Goal: Task Accomplishment & Management: Use online tool/utility

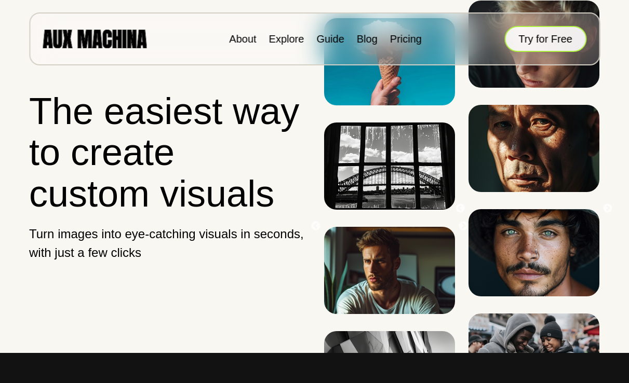
click at [569, 46] on button "Try for Free" at bounding box center [545, 39] width 82 height 26
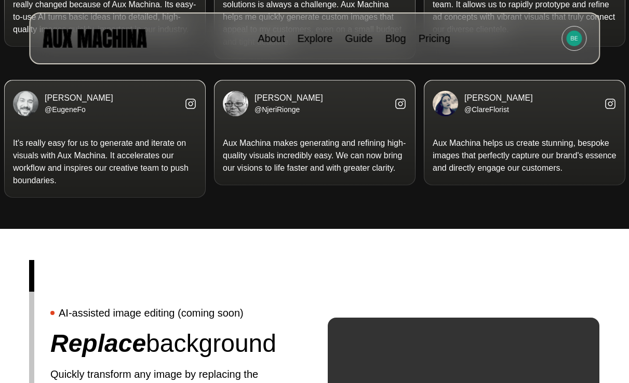
scroll to position [2129, 0]
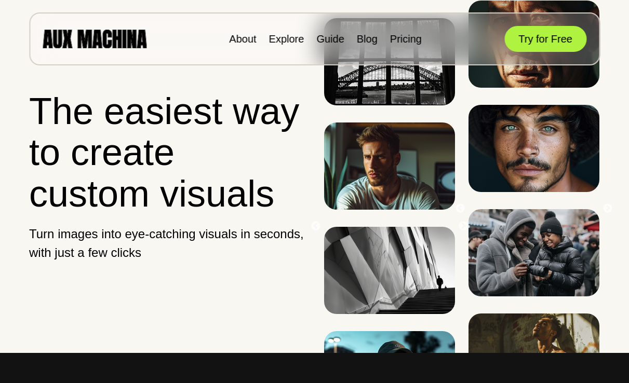
click at [536, 59] on div "About Explore Guide Blog Pricing Try for Free" at bounding box center [314, 38] width 571 height 53
click at [538, 52] on div "About Explore Guide Blog Pricing Try for Free" at bounding box center [314, 38] width 571 height 53
click at [541, 37] on button "Try for Free" at bounding box center [545, 39] width 82 height 26
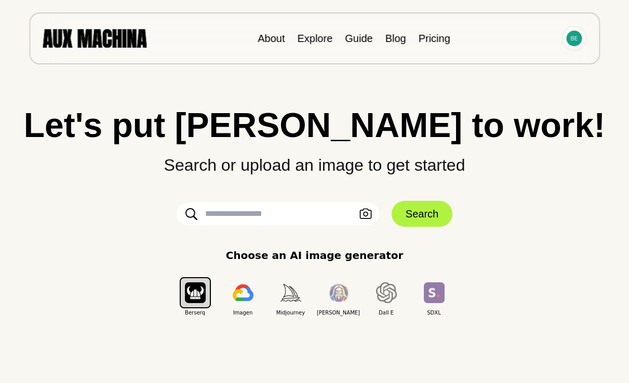
scroll to position [168, 0]
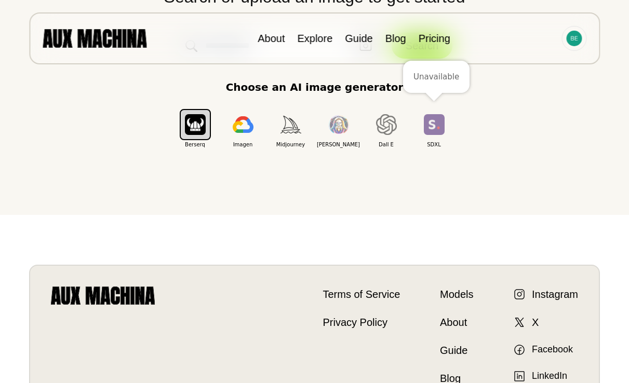
click at [433, 130] on img "button" at bounding box center [434, 124] width 21 height 20
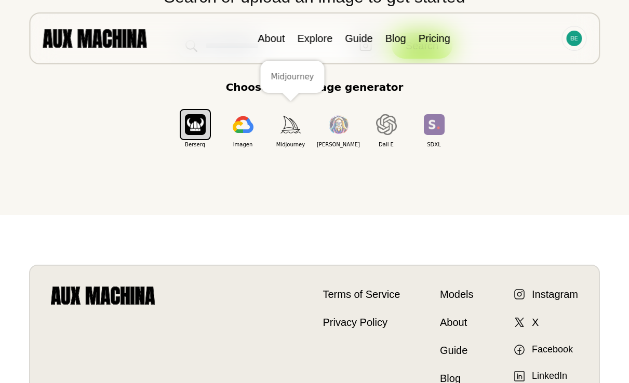
click at [298, 130] on img "button" at bounding box center [291, 124] width 21 height 17
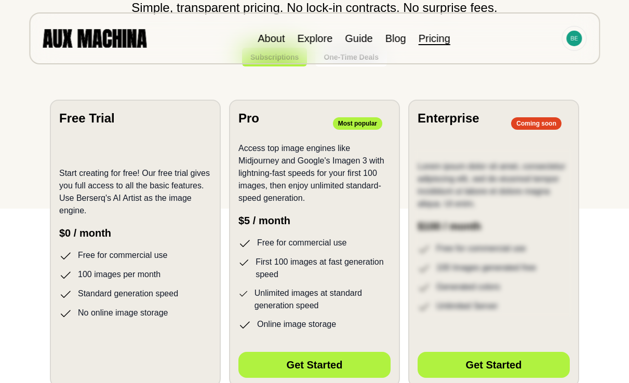
scroll to position [169, 0]
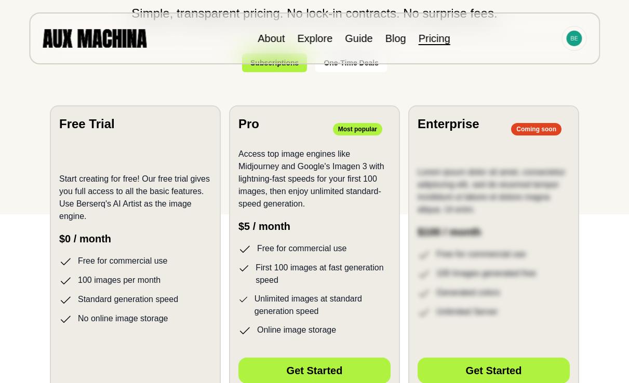
click at [96, 130] on h2 "Free Trial" at bounding box center [87, 124] width 56 height 19
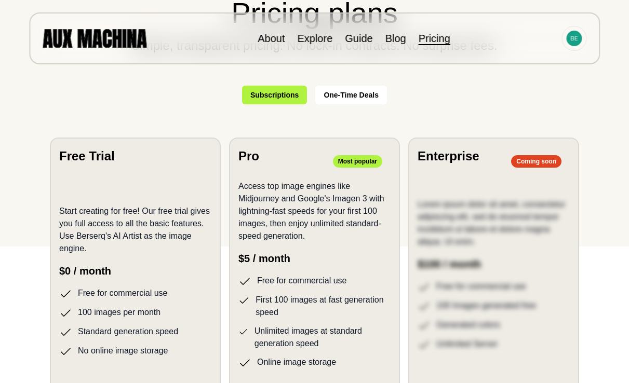
scroll to position [228, 0]
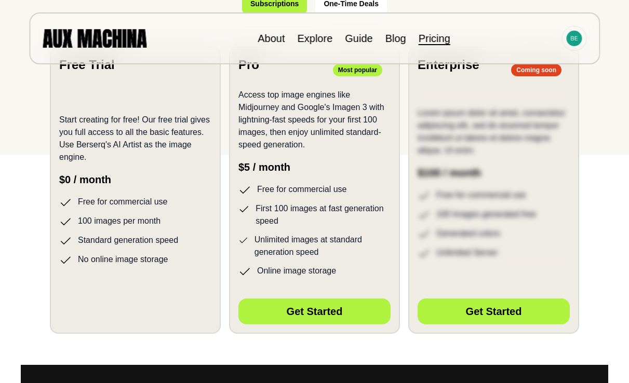
click at [165, 238] on li "Standard generation speed" at bounding box center [135, 240] width 152 height 13
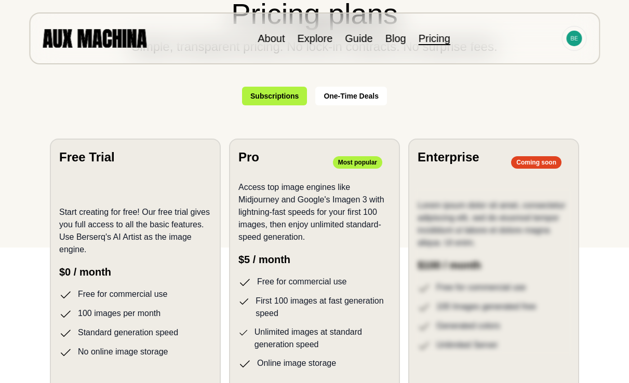
scroll to position [0, 0]
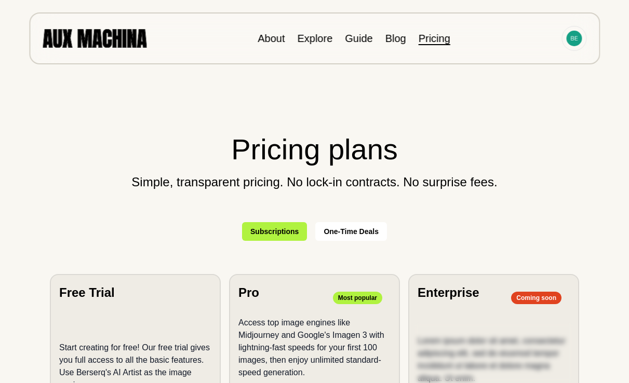
click at [272, 234] on button "Subscriptions" at bounding box center [274, 231] width 65 height 19
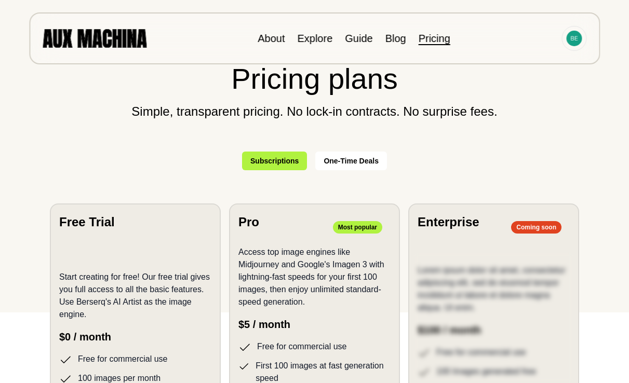
scroll to position [221, 0]
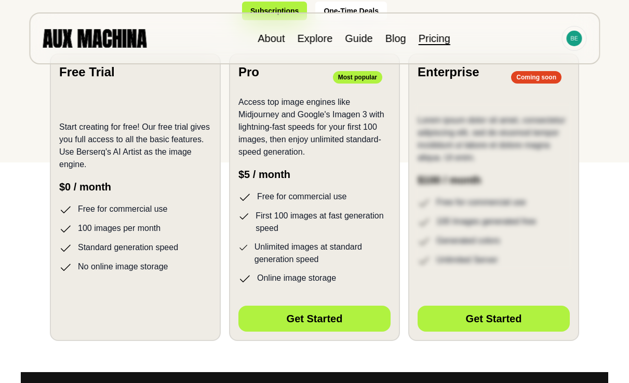
click at [175, 321] on div "Hidden Button Placeholder" at bounding box center [135, 317] width 152 height 36
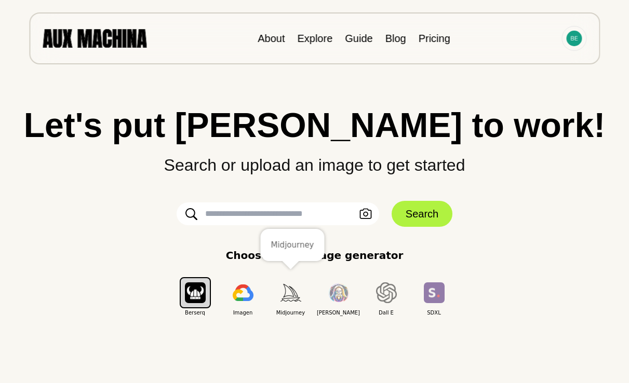
click at [292, 299] on img "button" at bounding box center [291, 292] width 21 height 17
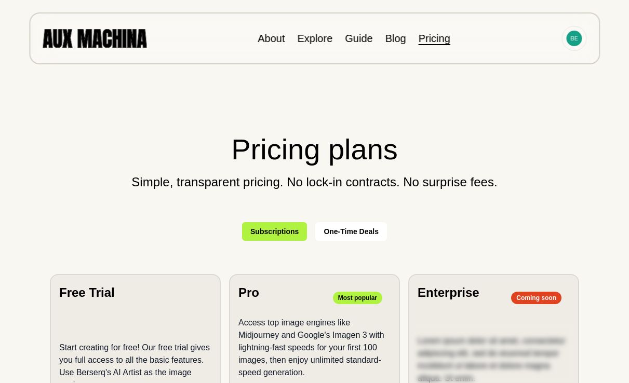
scroll to position [245, 0]
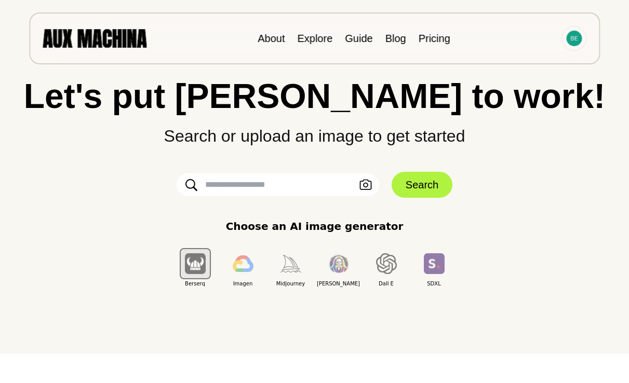
scroll to position [32, 0]
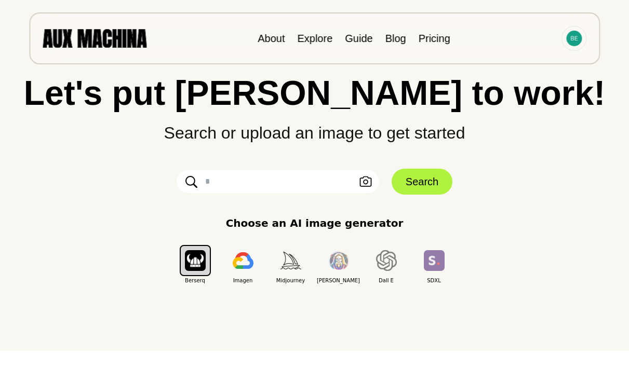
click at [301, 183] on input "text" at bounding box center [278, 181] width 203 height 23
click at [302, 184] on input "text" at bounding box center [278, 181] width 203 height 23
type input "*"
type input "**********"
click button "Search" at bounding box center [422, 182] width 61 height 26
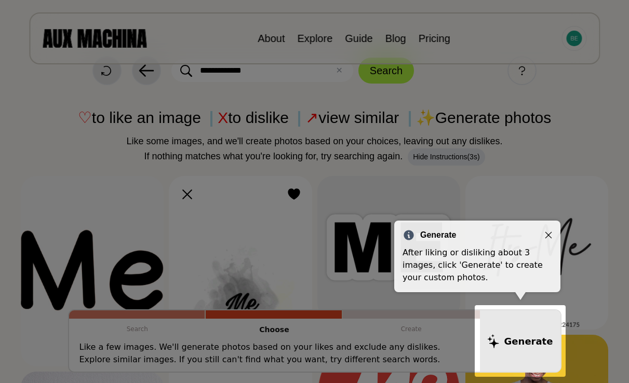
click at [544, 233] on div "Generate" at bounding box center [478, 235] width 150 height 12
